Goal: Find specific page/section: Find specific page/section

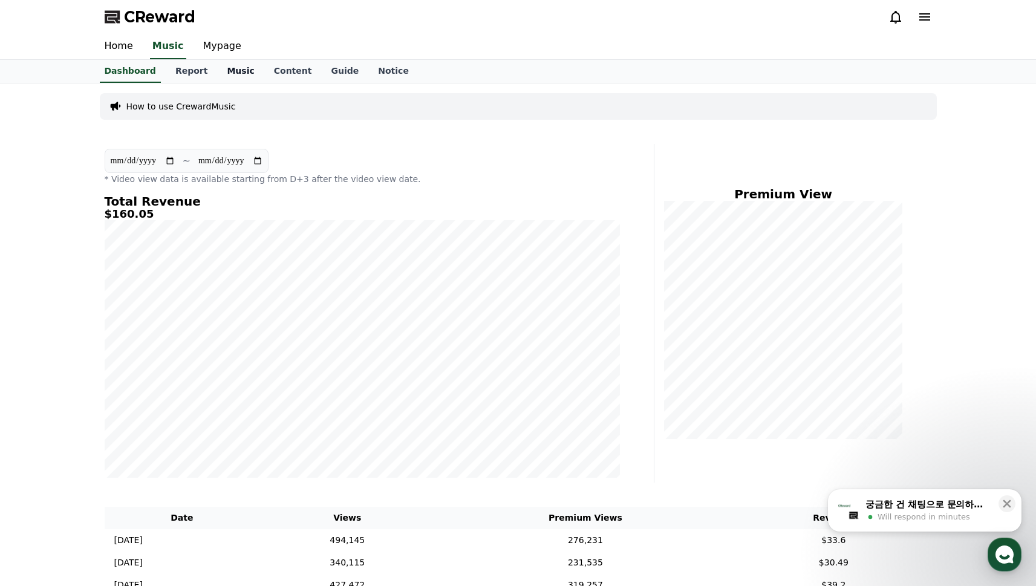
click at [219, 71] on link "Music" at bounding box center [240, 71] width 47 height 23
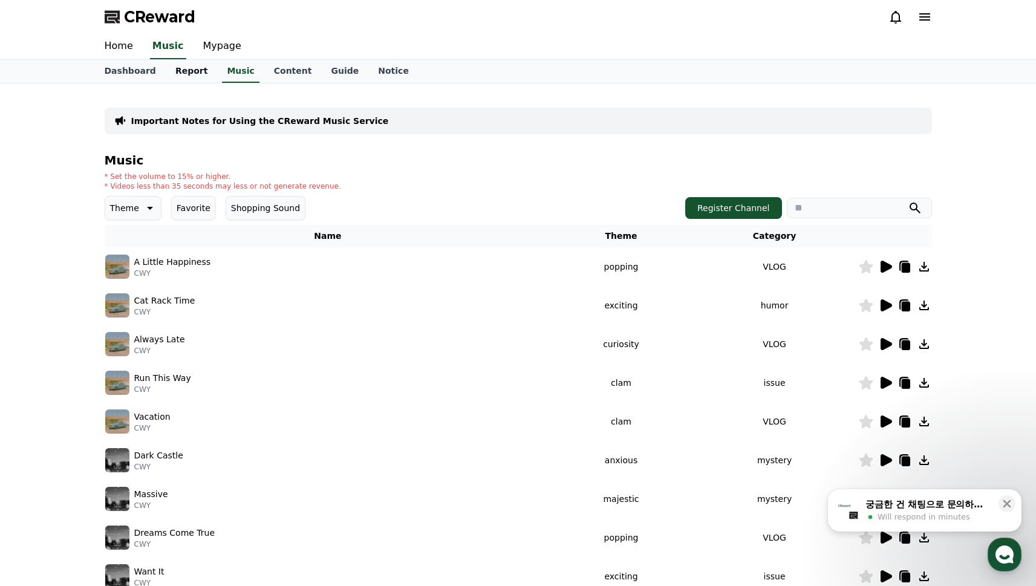
click at [181, 73] on link "Report" at bounding box center [192, 71] width 52 height 23
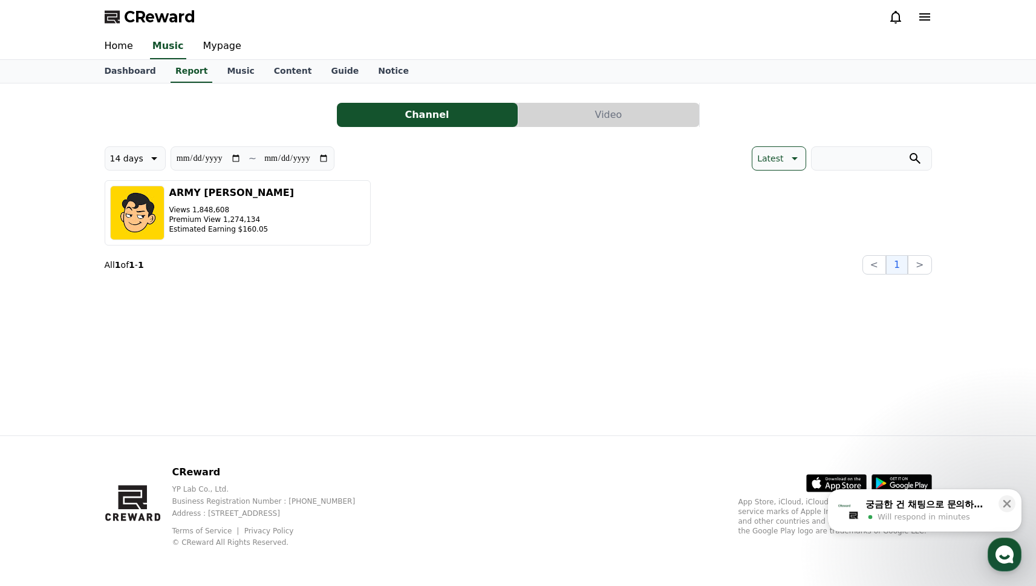
click at [568, 111] on button "Video" at bounding box center [608, 115] width 181 height 24
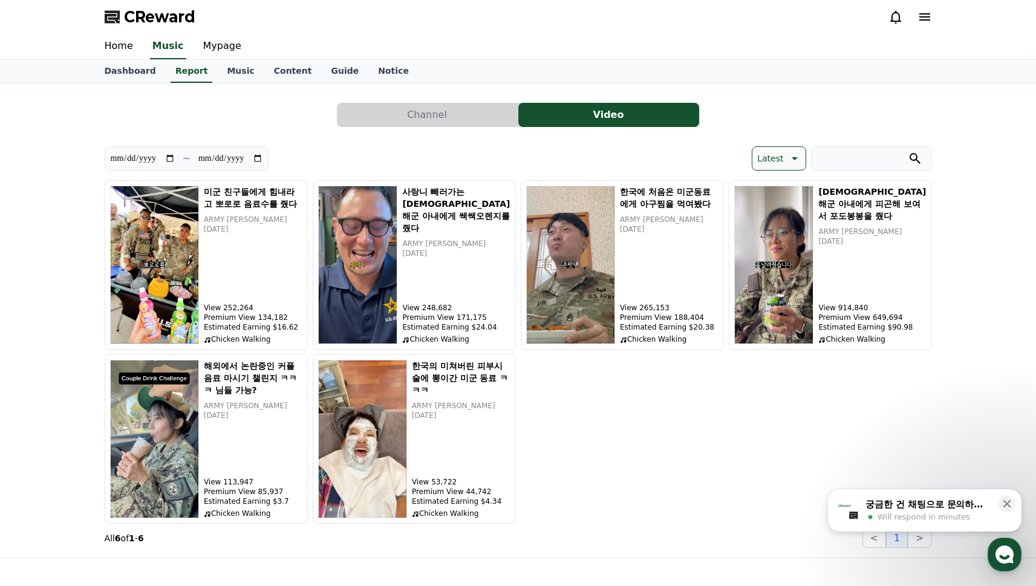
click at [465, 121] on button "Channel" at bounding box center [427, 115] width 181 height 24
